Goal: Use online tool/utility: Use online tool/utility

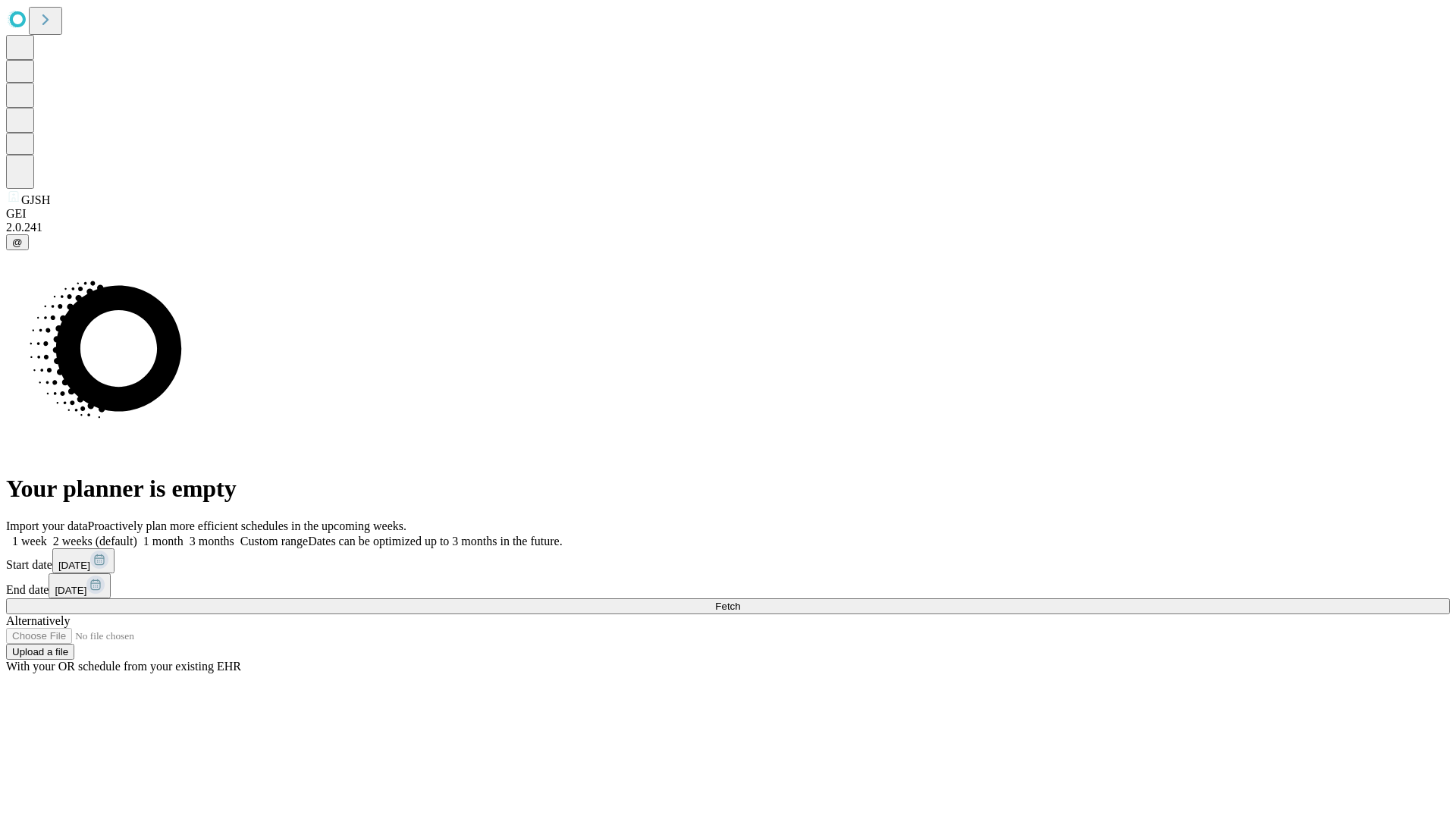
click at [741, 601] on span "Fetch" at bounding box center [728, 607] width 25 height 11
